Goal: Find specific page/section: Find specific page/section

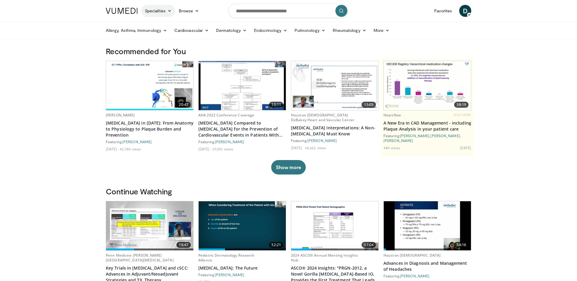
click at [170, 12] on icon at bounding box center [169, 11] width 4 height 4
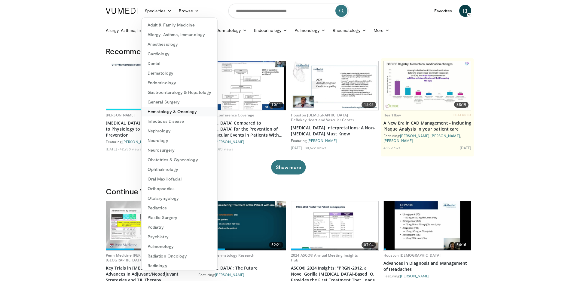
click at [183, 112] on link "Hematology & Oncology" at bounding box center [180, 112] width 76 height 10
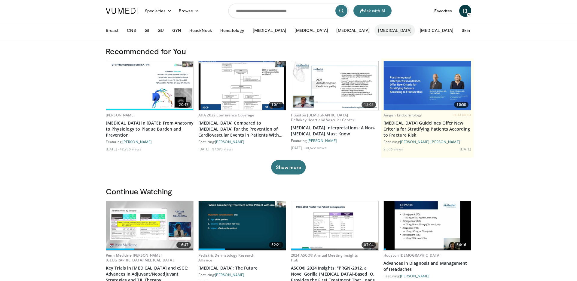
click at [375, 32] on button "[MEDICAL_DATA]" at bounding box center [395, 30] width 41 height 12
